Goal: Transaction & Acquisition: Download file/media

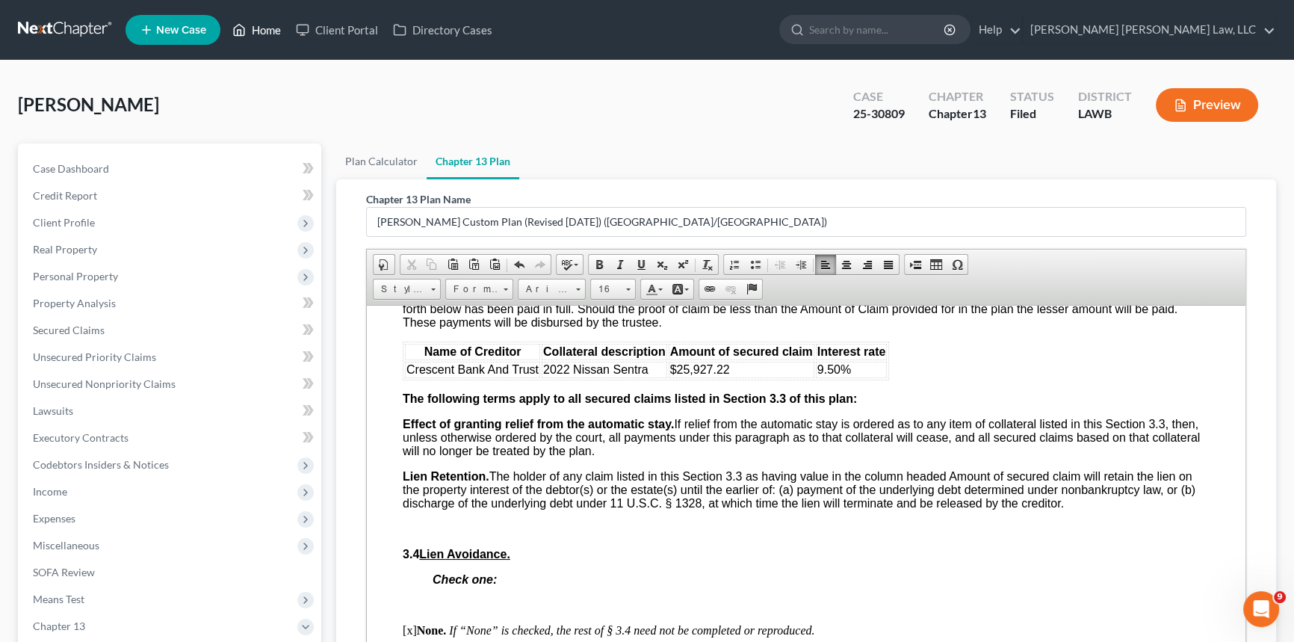
click at [262, 30] on link "Home" at bounding box center [257, 29] width 64 height 27
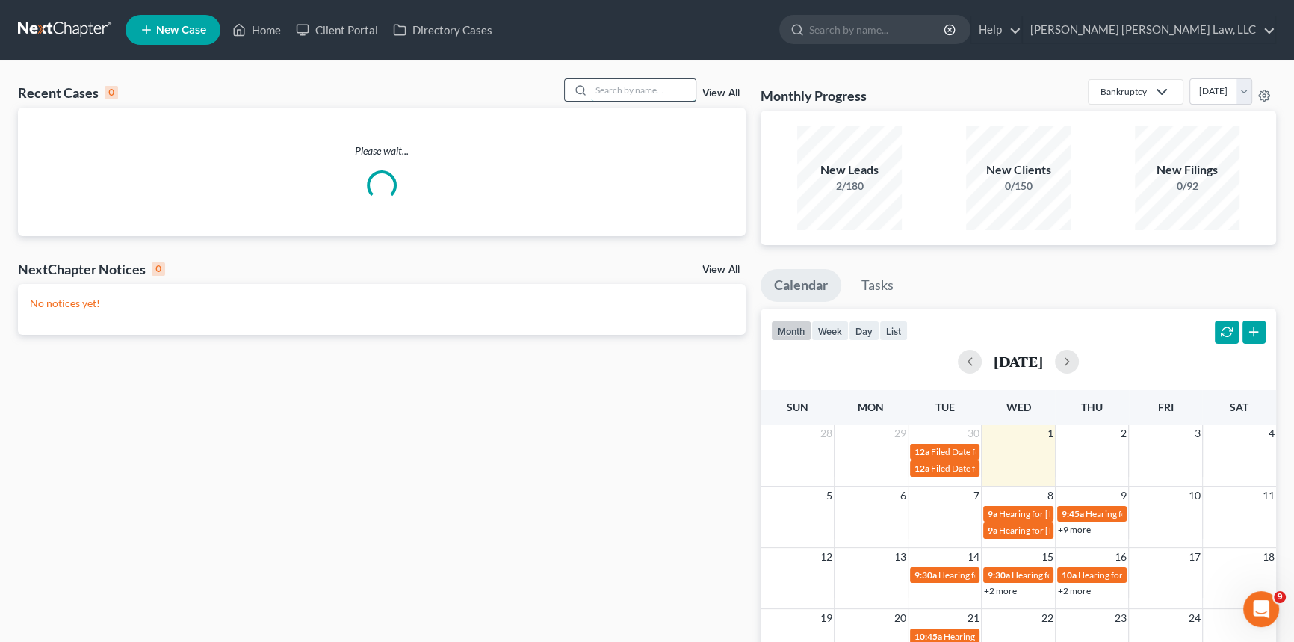
click at [611, 88] on input "search" at bounding box center [643, 90] width 105 height 22
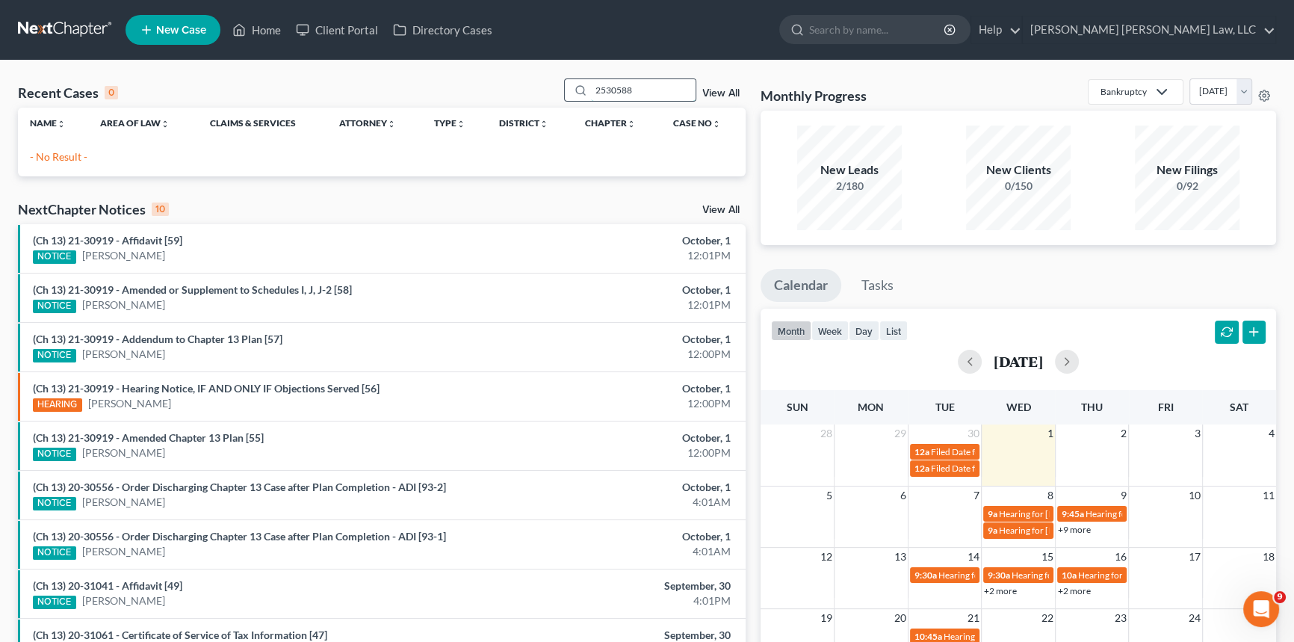
click at [602, 90] on input "2530588" at bounding box center [643, 90] width 105 height 22
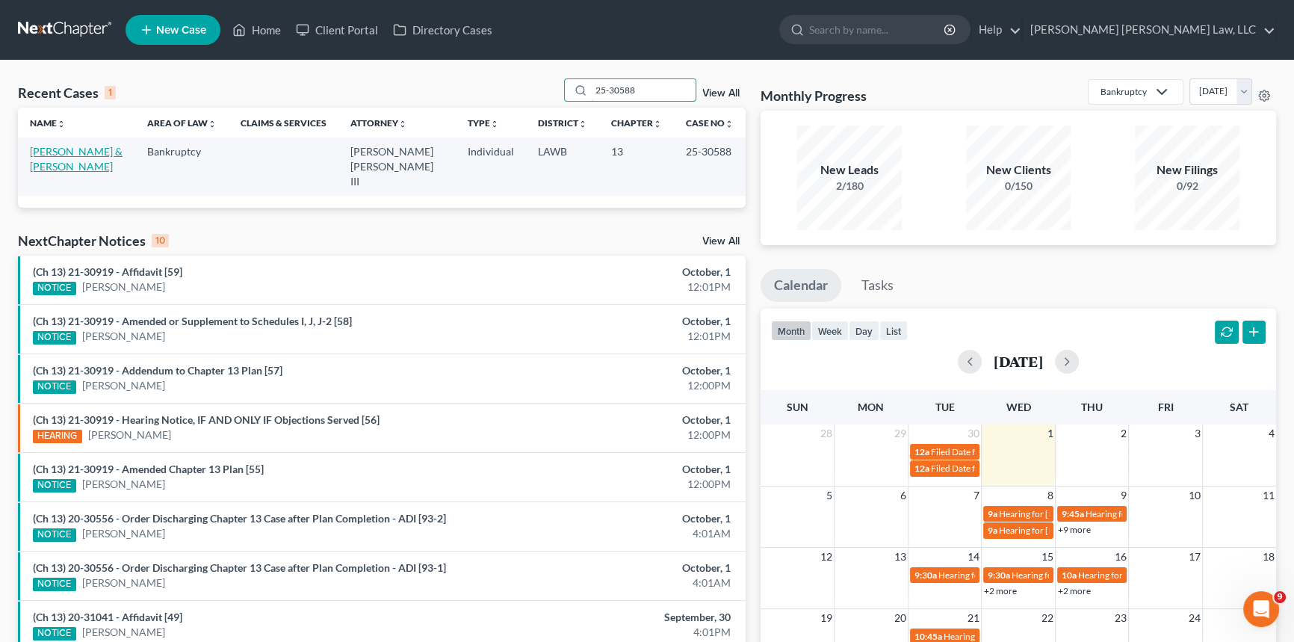
type input "25-30588"
click at [106, 155] on link "[PERSON_NAME] & [PERSON_NAME]" at bounding box center [76, 159] width 93 height 28
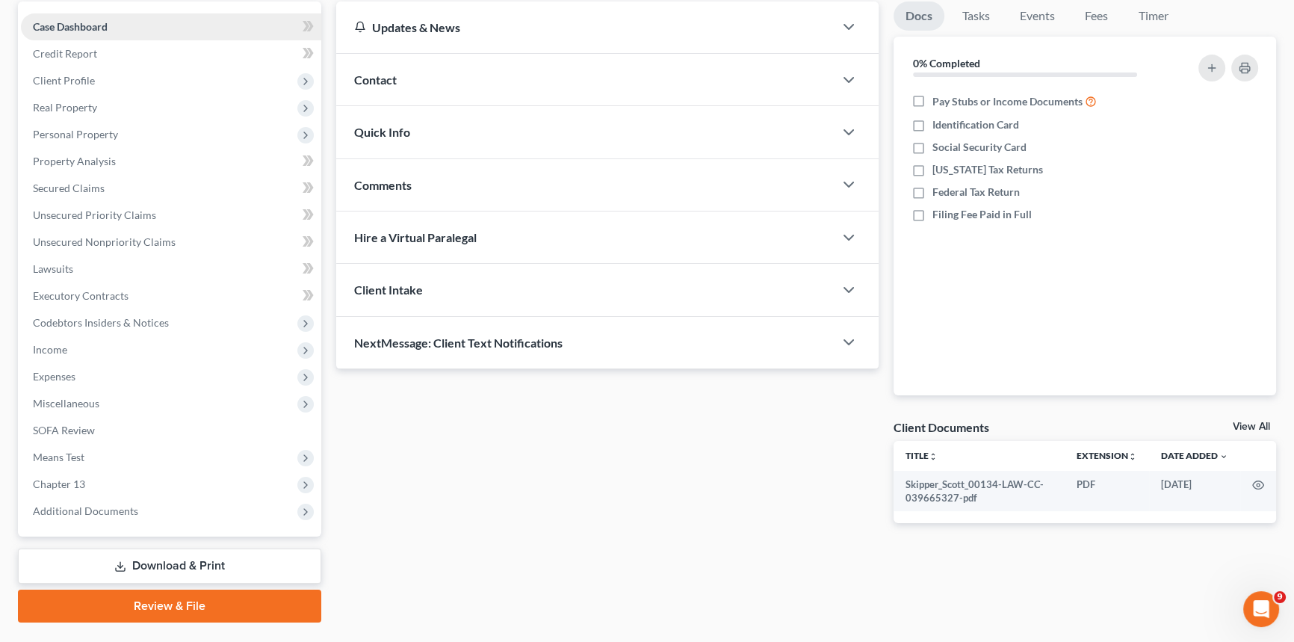
scroll to position [177, 0]
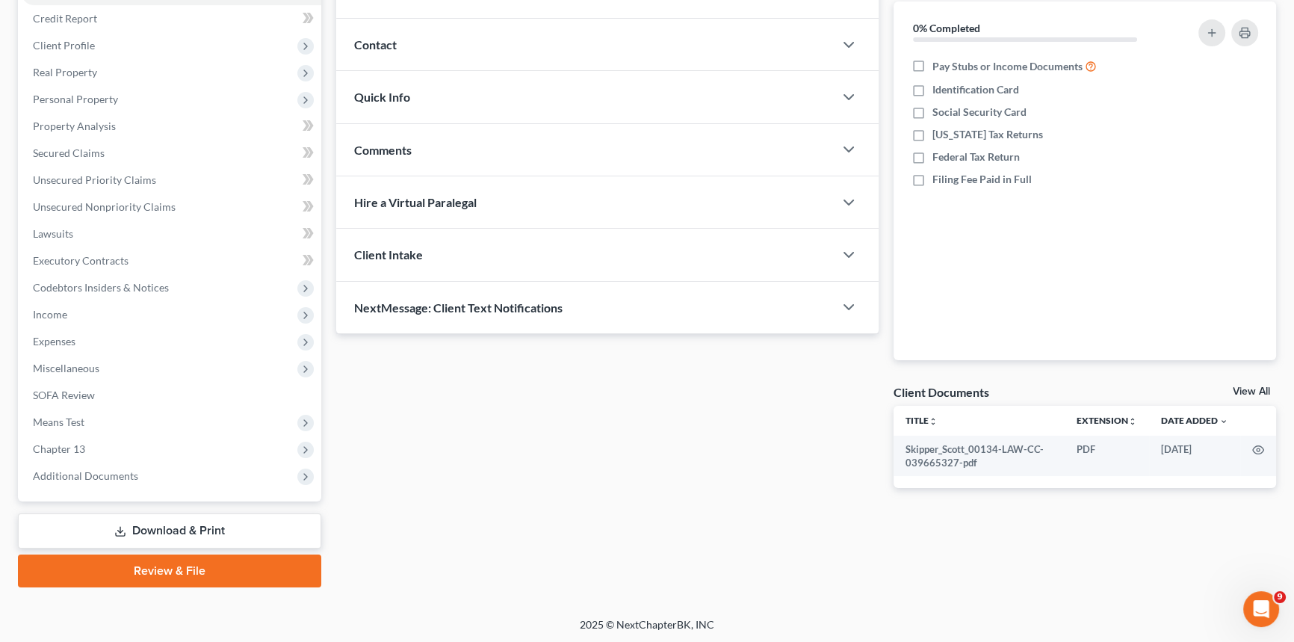
drag, startPoint x: 254, startPoint y: 534, endPoint x: 265, endPoint y: 524, distance: 14.8
click at [254, 534] on link "Download & Print" at bounding box center [169, 530] width 303 height 35
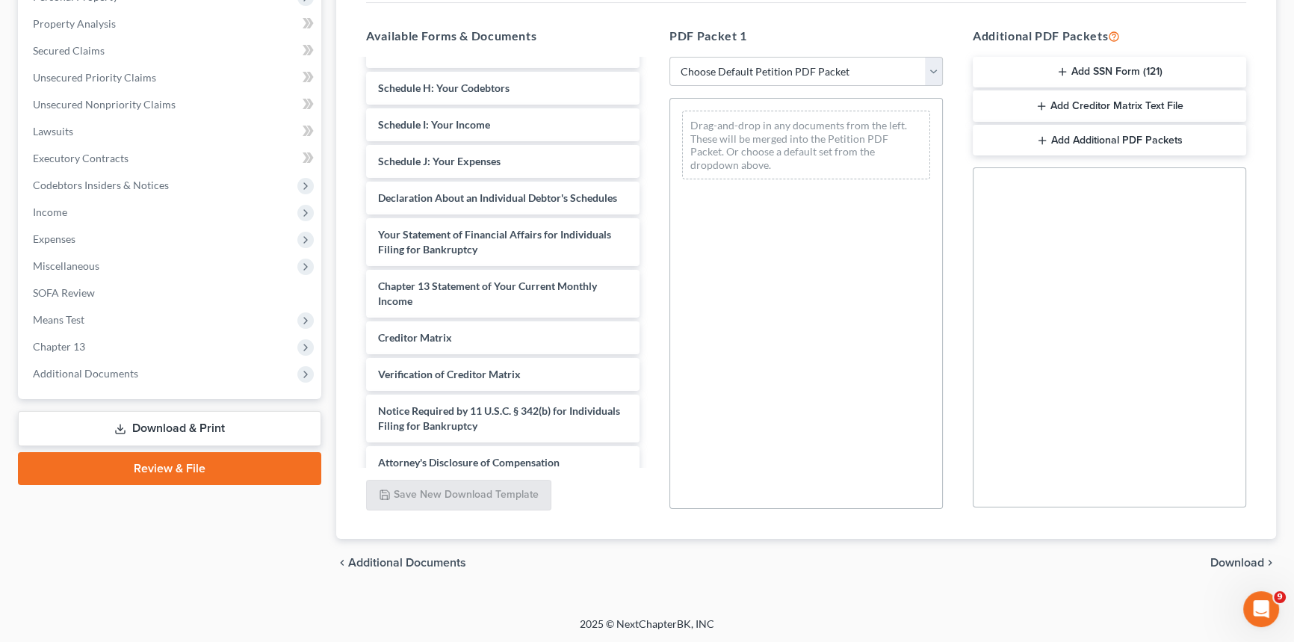
scroll to position [303, 0]
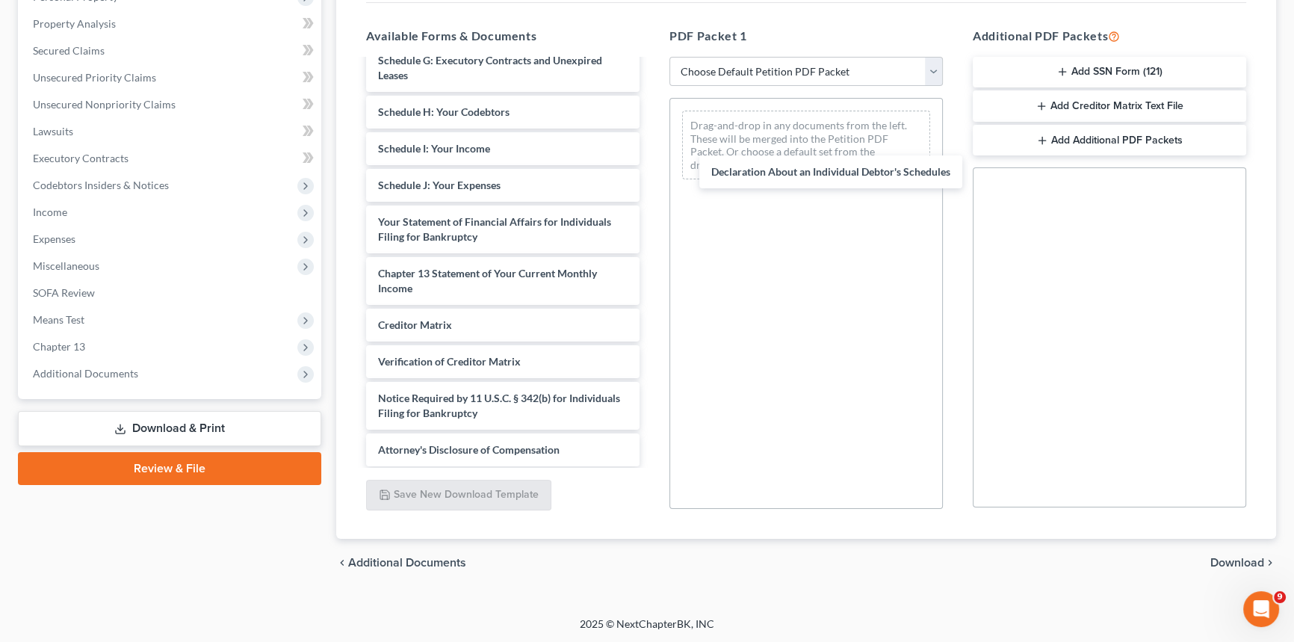
click at [652, 187] on div "Declaration About an Individual Debtor's Schedules Skipper_Scott_00134-LAW-CC-0…" at bounding box center [502, 112] width 297 height 708
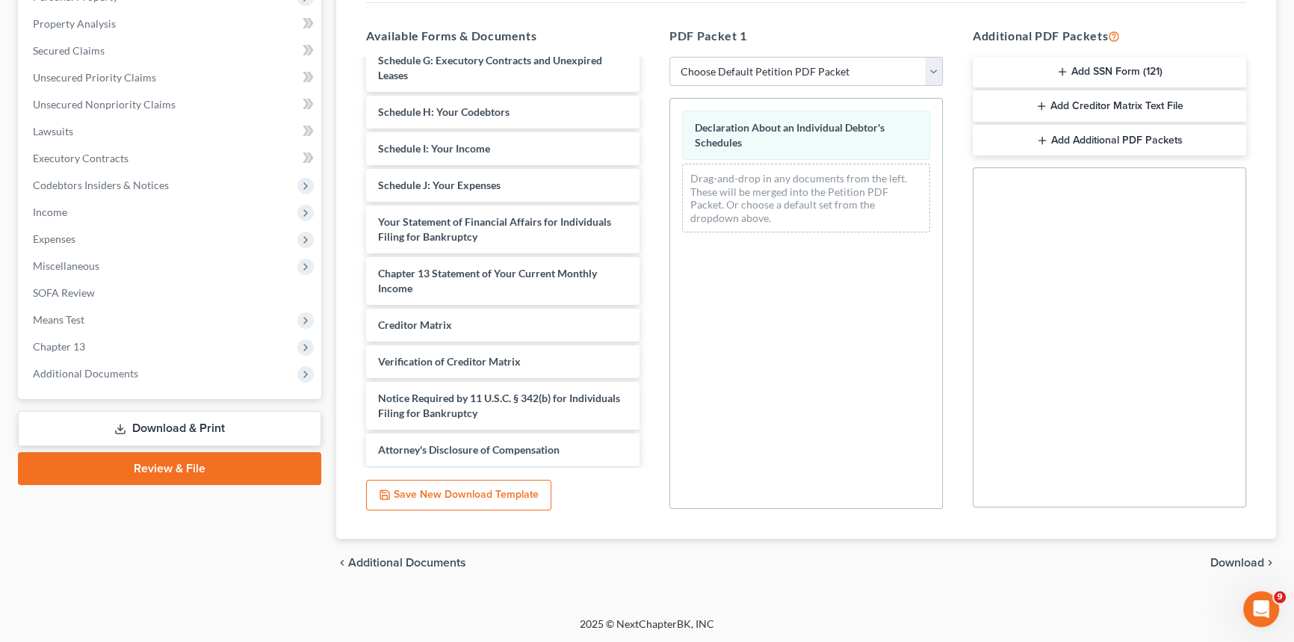
scroll to position [0, 0]
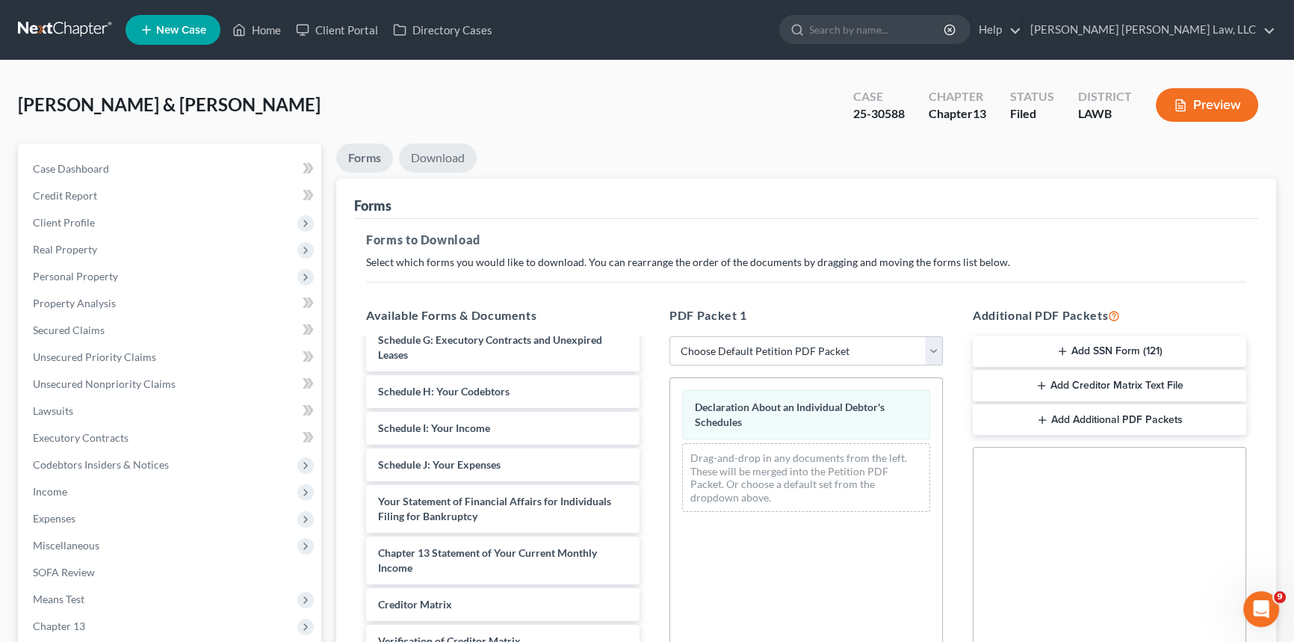
click at [446, 155] on link "Download" at bounding box center [438, 157] width 78 height 29
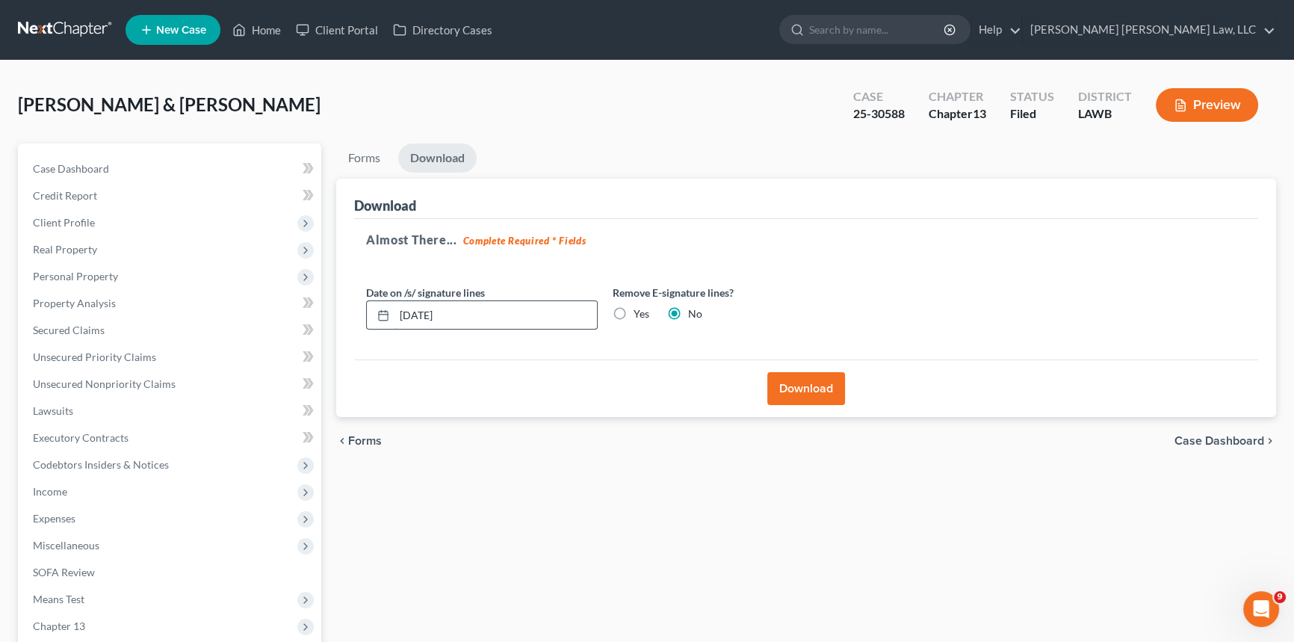
click at [523, 311] on input "[DATE]" at bounding box center [496, 315] width 202 height 28
click at [814, 383] on button "Download" at bounding box center [806, 388] width 78 height 33
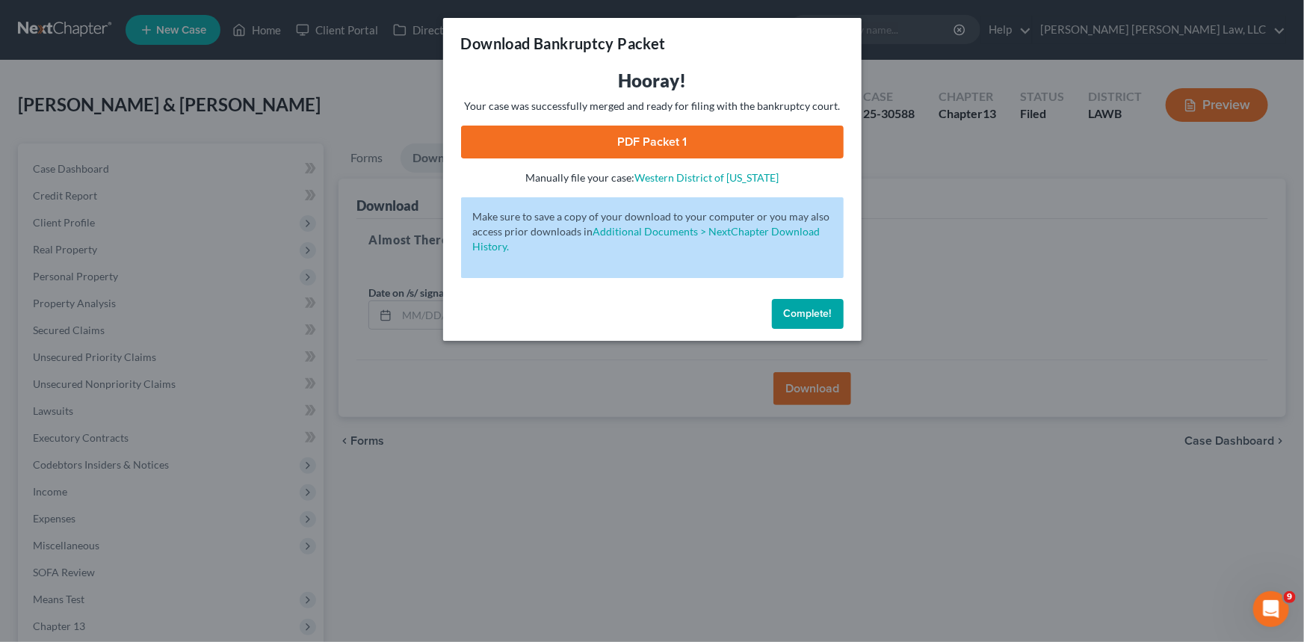
click at [689, 137] on link "PDF Packet 1" at bounding box center [652, 142] width 383 height 33
drag, startPoint x: 817, startPoint y: 315, endPoint x: 796, endPoint y: 309, distance: 21.8
click at [817, 315] on span "Complete!" at bounding box center [808, 313] width 48 height 13
